Goal: Transaction & Acquisition: Purchase product/service

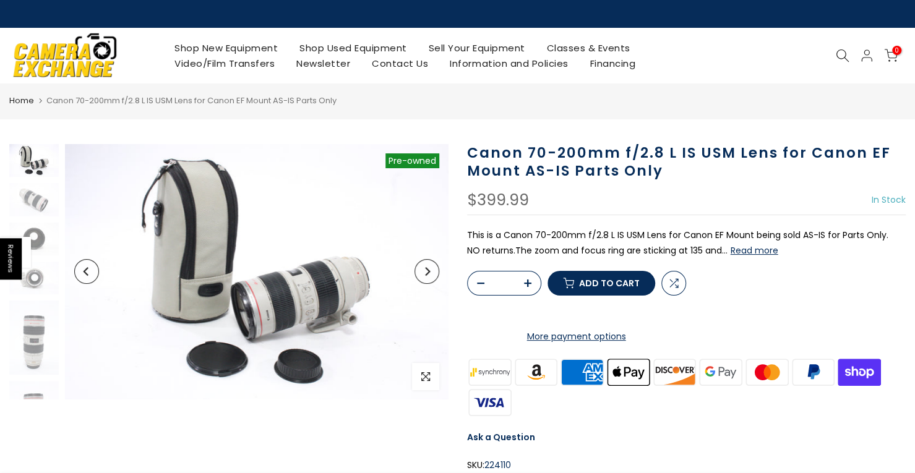
click at [163, 97] on span "Canon 70-200mm f/2.8 L IS USM Lens for Canon EF Mount AS-IS Parts Only" at bounding box center [191, 101] width 290 height 12
click at [147, 98] on span "Canon 70-200mm f/2.8 L IS USM Lens for Canon EF Mount AS-IS Parts Only" at bounding box center [191, 101] width 290 height 12
click at [332, 95] on nav "Home Canon 70-200mm f/2.8 L IS USM Lens for Canon EF Mount AS-IS Parts Only" at bounding box center [457, 100] width 897 height 14
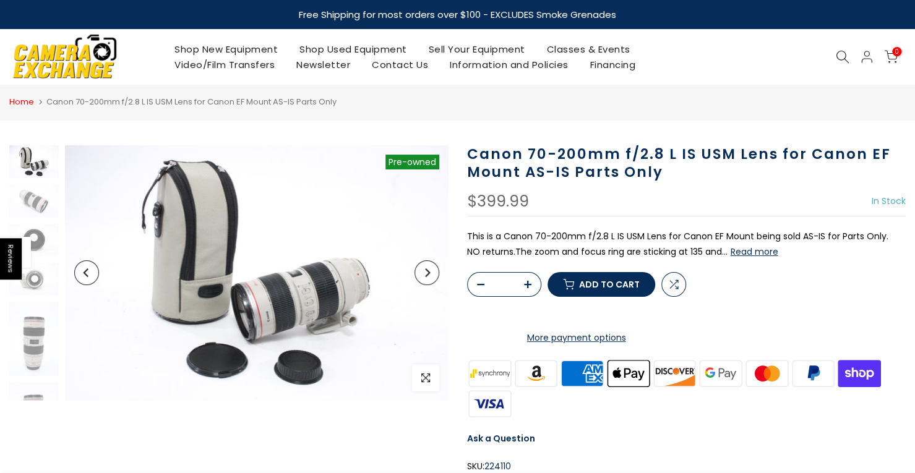
click at [24, 99] on link "Home" at bounding box center [21, 102] width 25 height 12
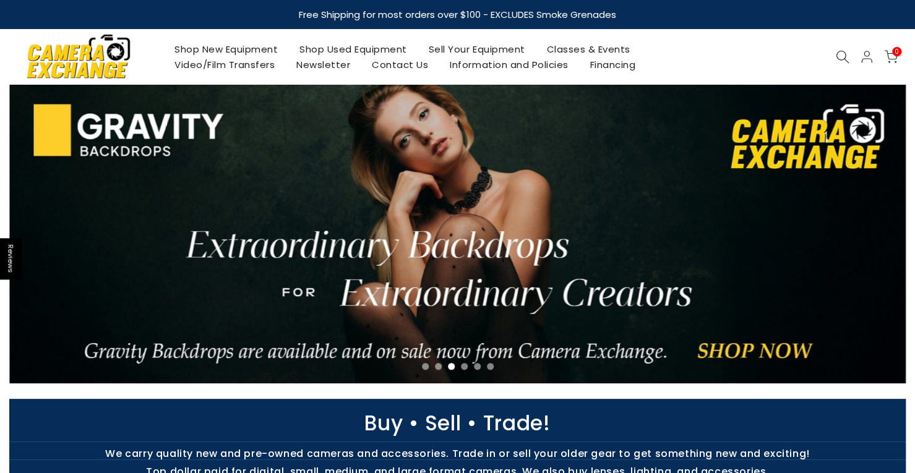
click at [362, 43] on link "Shop Used Equipment" at bounding box center [353, 48] width 129 height 15
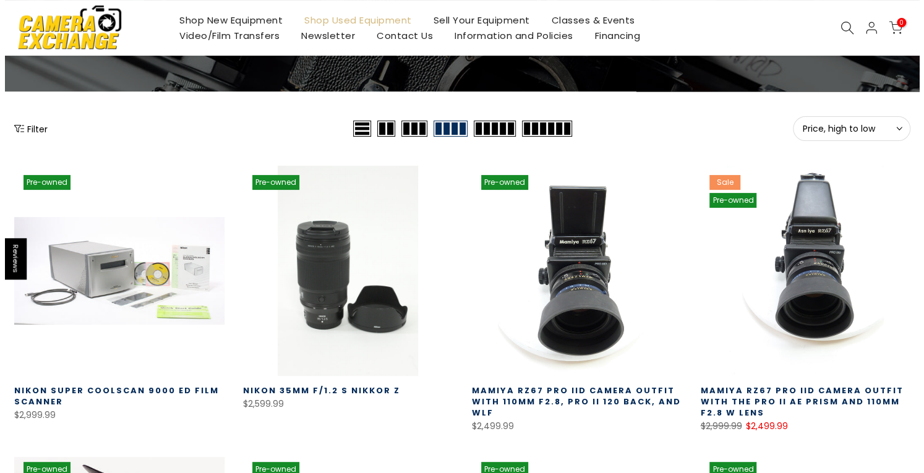
scroll to position [124, 0]
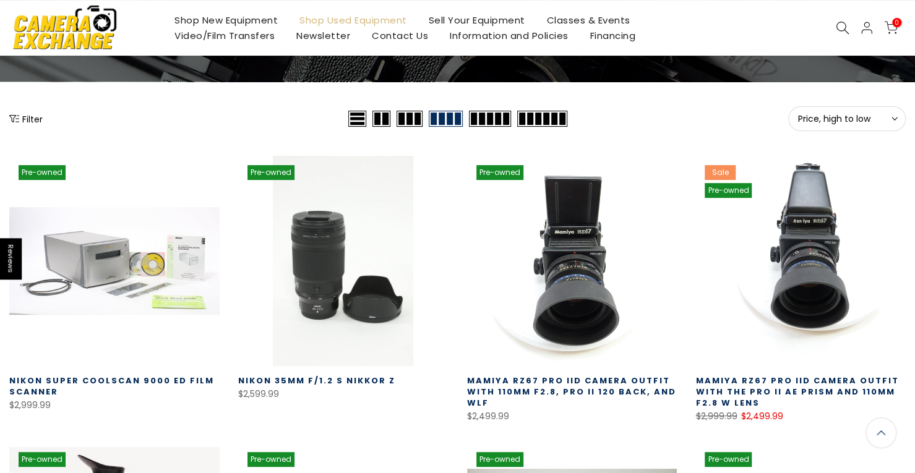
click at [12, 118] on icon "Show filters" at bounding box center [14, 119] width 10 height 10
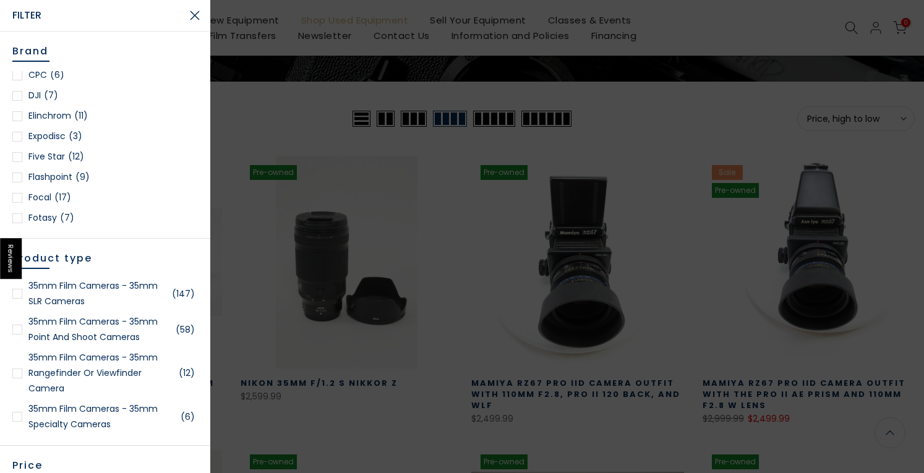
click at [752, 111] on div at bounding box center [462, 236] width 924 height 473
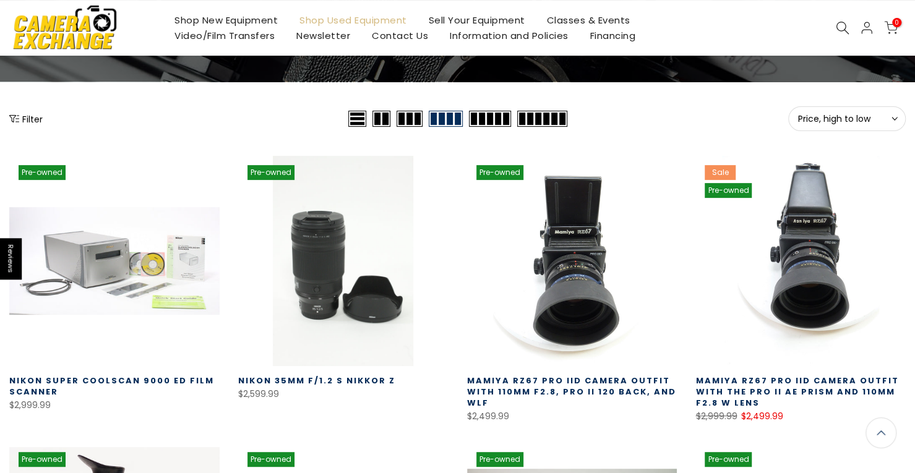
click at [836, 23] on icon at bounding box center [843, 28] width 14 height 14
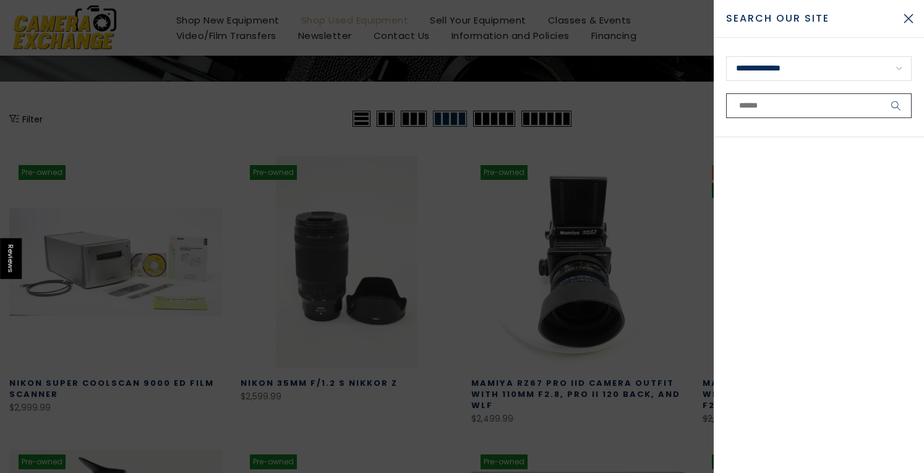
click at [826, 113] on input "text" at bounding box center [819, 105] width 186 height 25
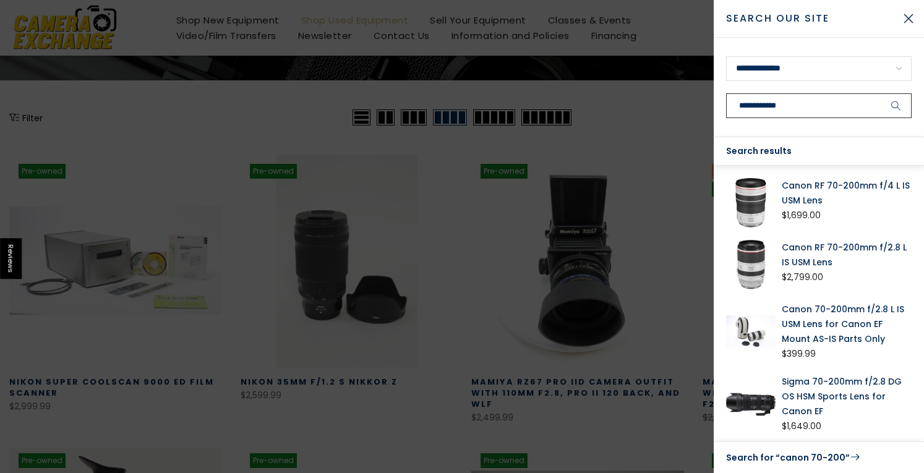
scroll to position [123, 0]
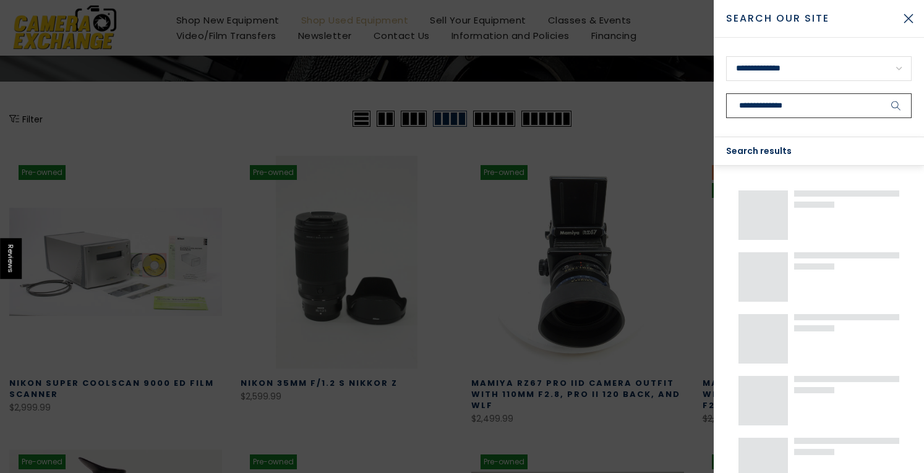
type input "**********"
click at [881, 93] on button "submit" at bounding box center [896, 105] width 31 height 25
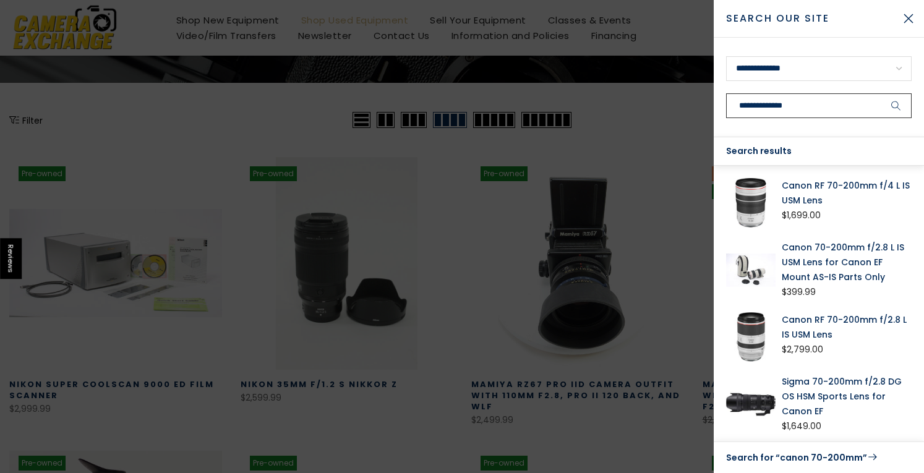
scroll to position [124, 0]
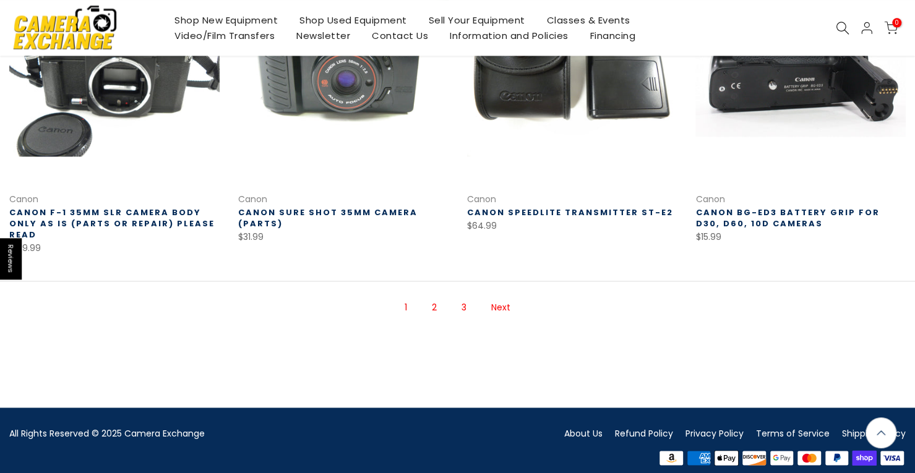
scroll to position [896, 0]
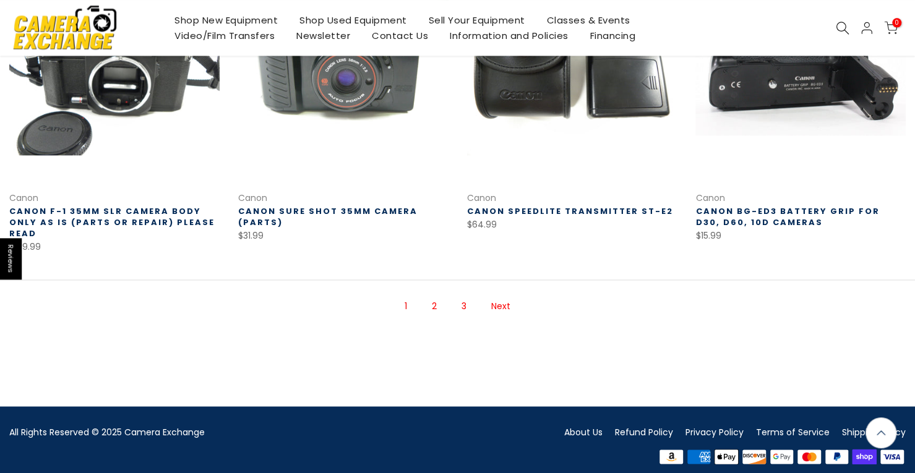
click at [510, 296] on link "Next" at bounding box center [501, 307] width 32 height 22
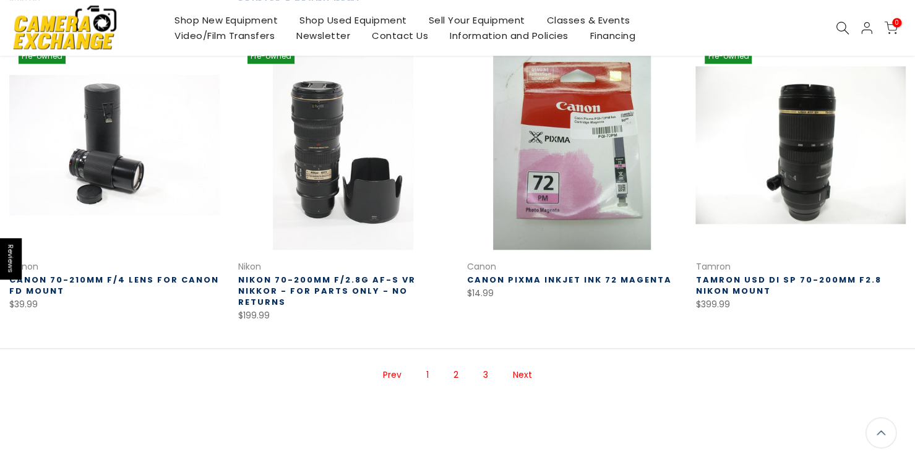
scroll to position [874, 0]
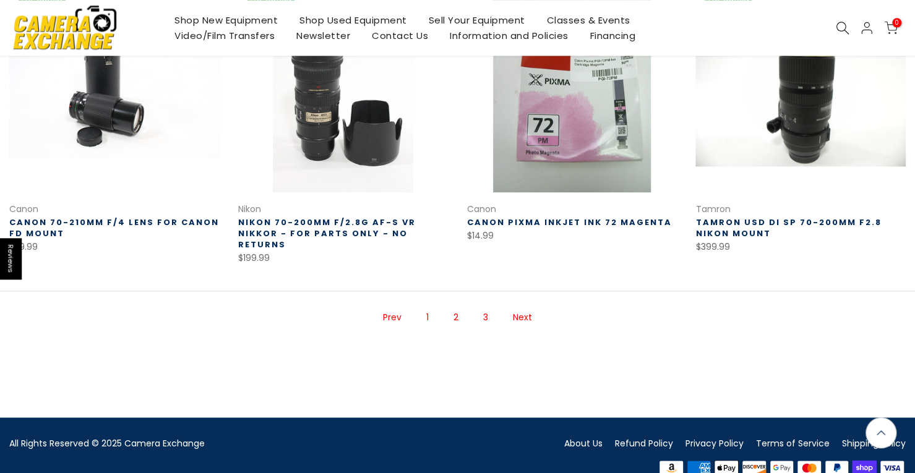
click at [524, 307] on link "Next" at bounding box center [523, 318] width 32 height 22
